Goal: Obtain resource: Obtain resource

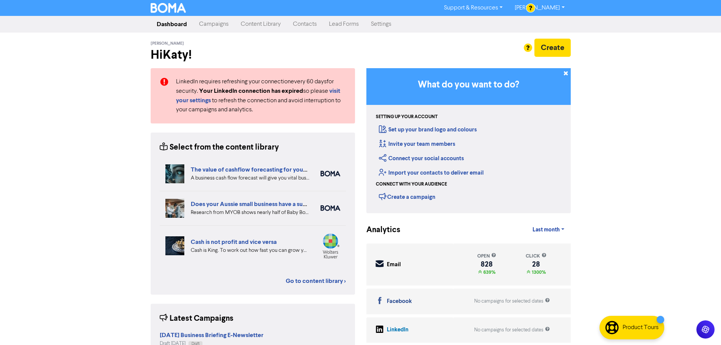
click at [265, 28] on link "Content Library" at bounding box center [261, 24] width 52 height 15
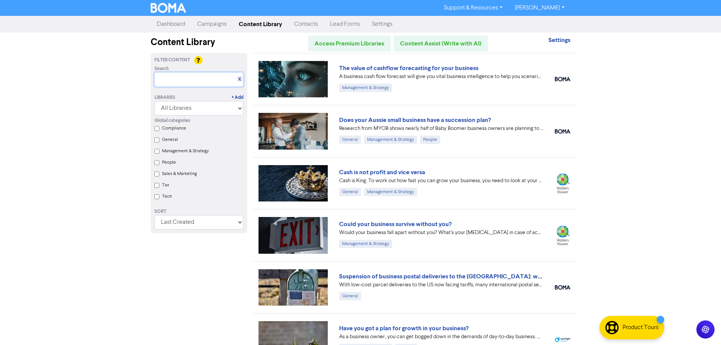
click at [210, 77] on input "text" at bounding box center [198, 79] width 89 height 14
click at [165, 78] on input "text" at bounding box center [198, 79] width 89 height 14
paste input "Could your business survive without you?"
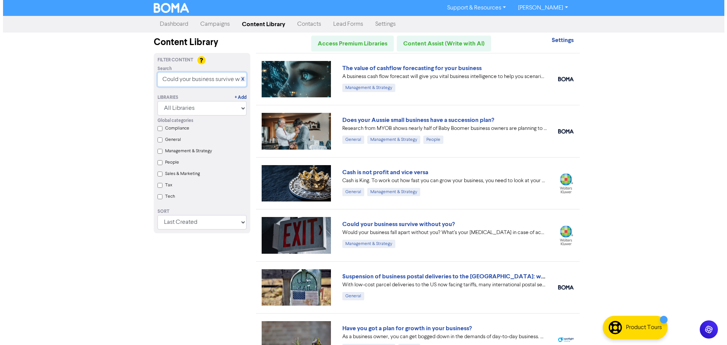
scroll to position [0, 28]
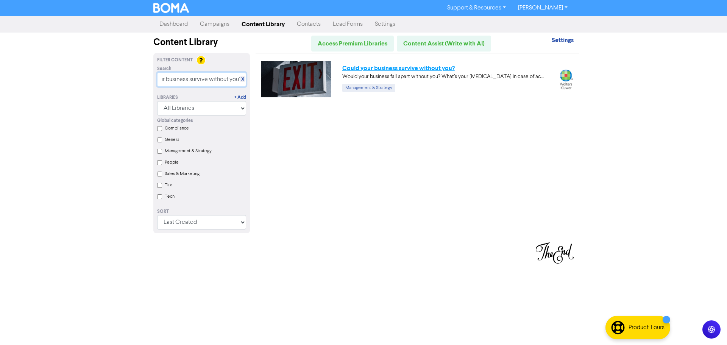
type input "Could your business survive without you?"
click at [388, 68] on link "Could your business survive without you?" at bounding box center [398, 68] width 112 height 8
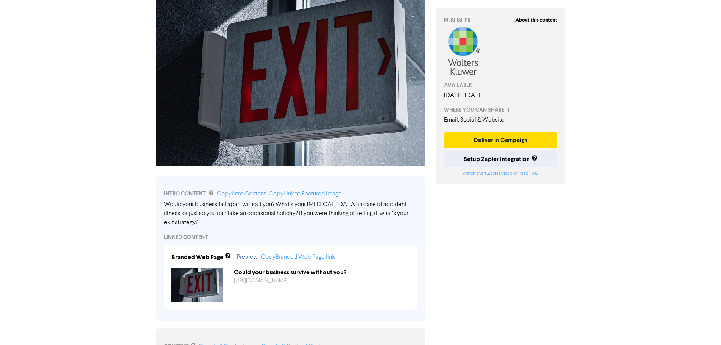
scroll to position [114, 0]
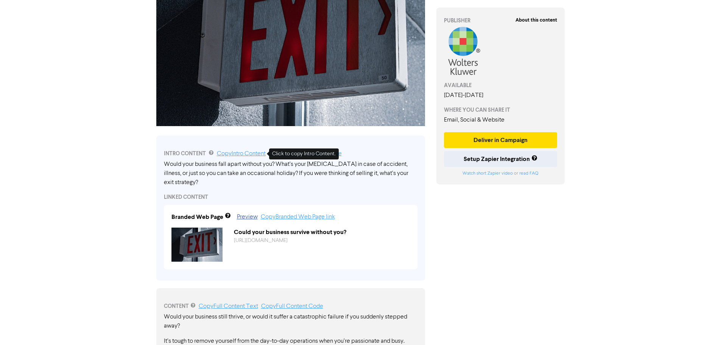
click at [254, 153] on link "Copy Intro Content" at bounding box center [241, 154] width 49 height 6
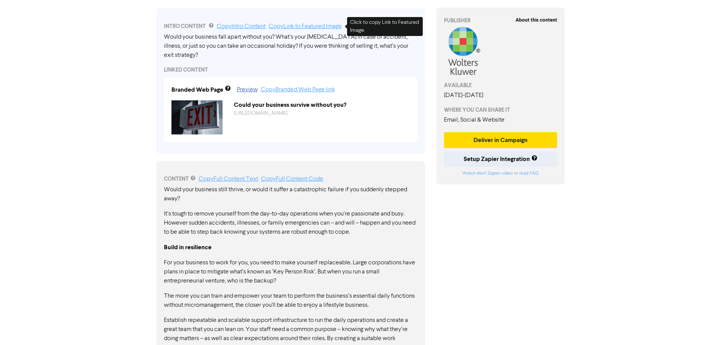
scroll to position [265, 0]
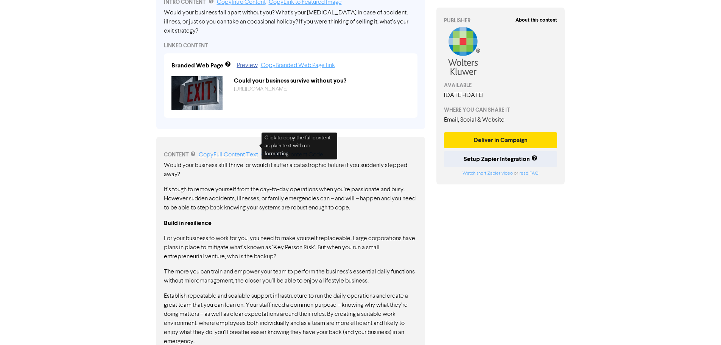
click at [232, 152] on link "Copy Full Content Text" at bounding box center [228, 155] width 59 height 6
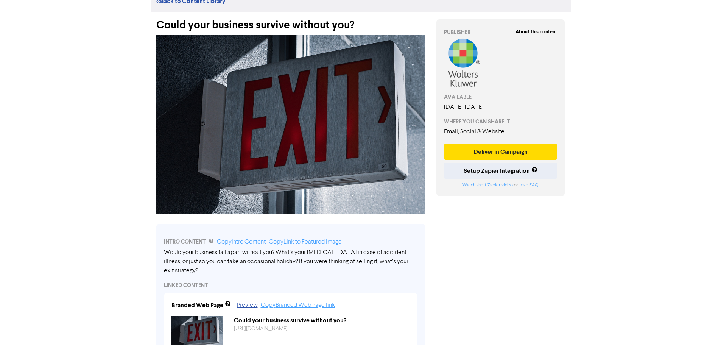
scroll to position [0, 0]
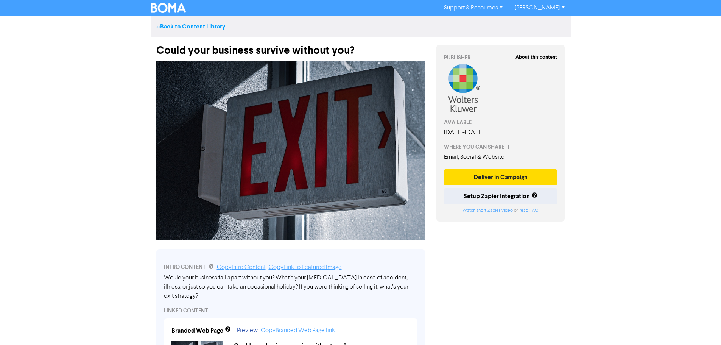
click at [224, 27] on link "<< Back to Content Library" at bounding box center [190, 27] width 69 height 8
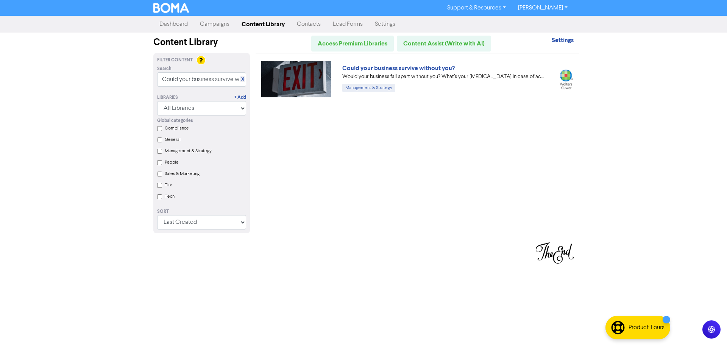
click at [259, 26] on link "Content Library" at bounding box center [262, 24] width 55 height 15
click at [245, 81] on input "Could your business survive without you?" at bounding box center [201, 79] width 89 height 14
click at [241, 78] on link "X" at bounding box center [242, 79] width 3 height 6
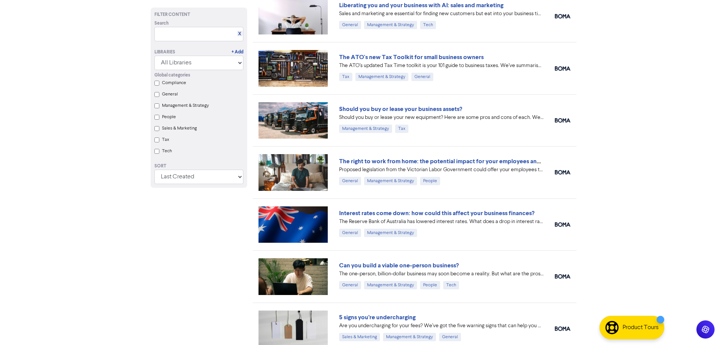
scroll to position [418, 0]
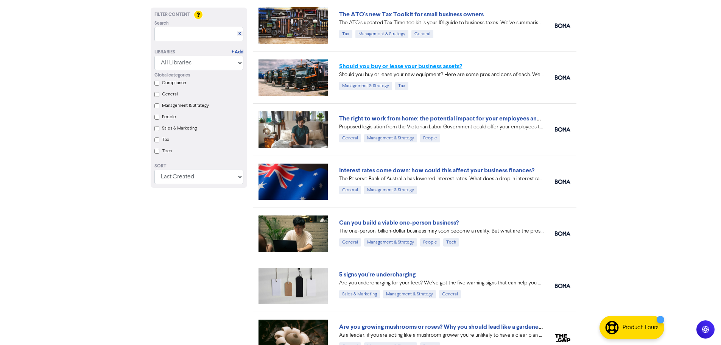
click at [454, 67] on link "Should you buy or lease your business assets?" at bounding box center [400, 66] width 123 height 8
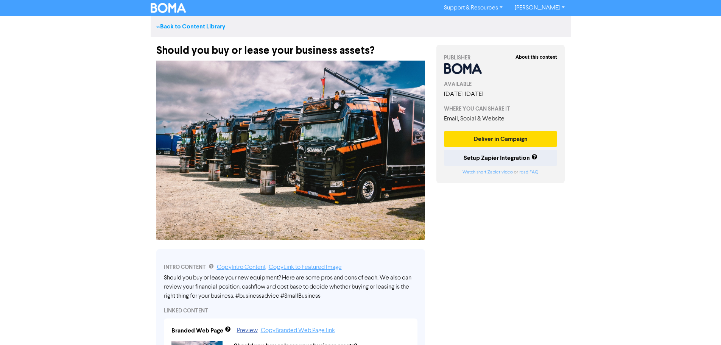
click at [201, 25] on link "<< Back to Content Library" at bounding box center [190, 27] width 69 height 8
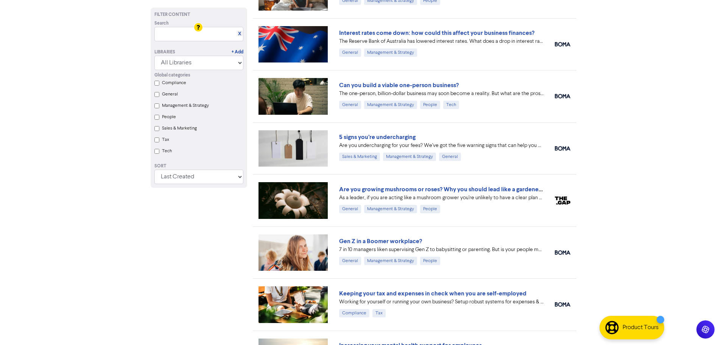
scroll to position [568, 0]
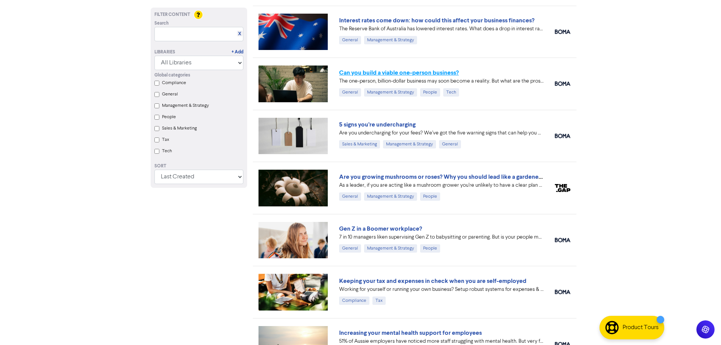
click at [454, 74] on link "Can you build a viable one-person business?" at bounding box center [399, 73] width 120 height 8
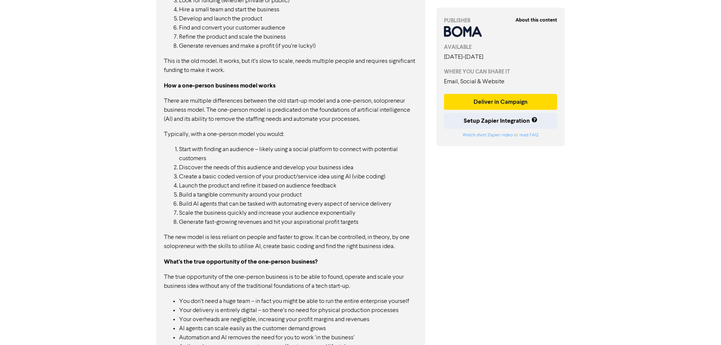
scroll to position [643, 0]
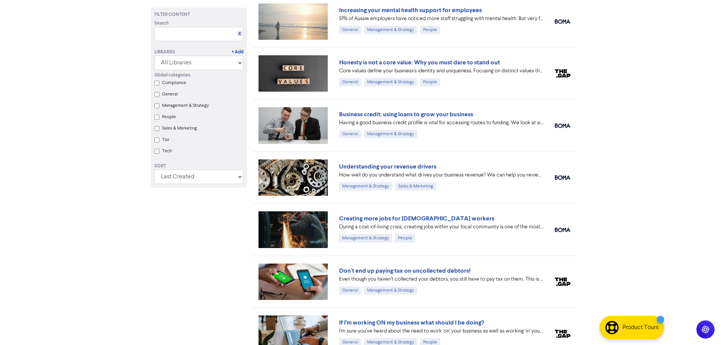
scroll to position [900, 0]
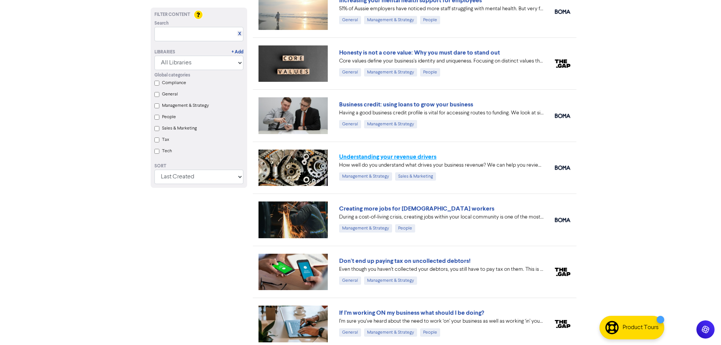
click at [425, 155] on link "Understanding your revenue drivers" at bounding box center [387, 157] width 97 height 8
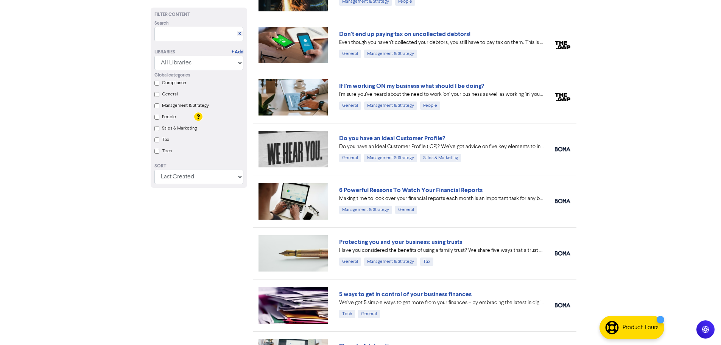
scroll to position [1033, 0]
